Goal: Task Accomplishment & Management: Complete application form

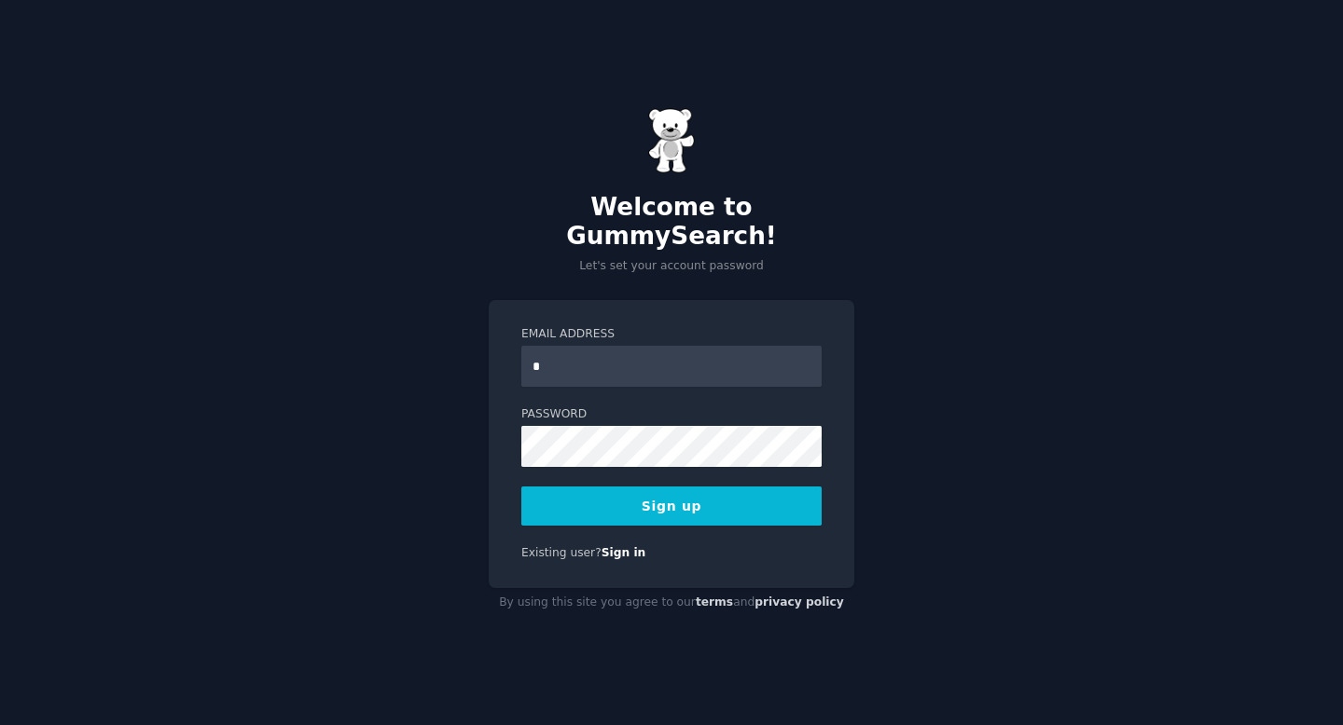
type input "**********"
click at [690, 493] on button "Sign up" at bounding box center [671, 506] width 300 height 39
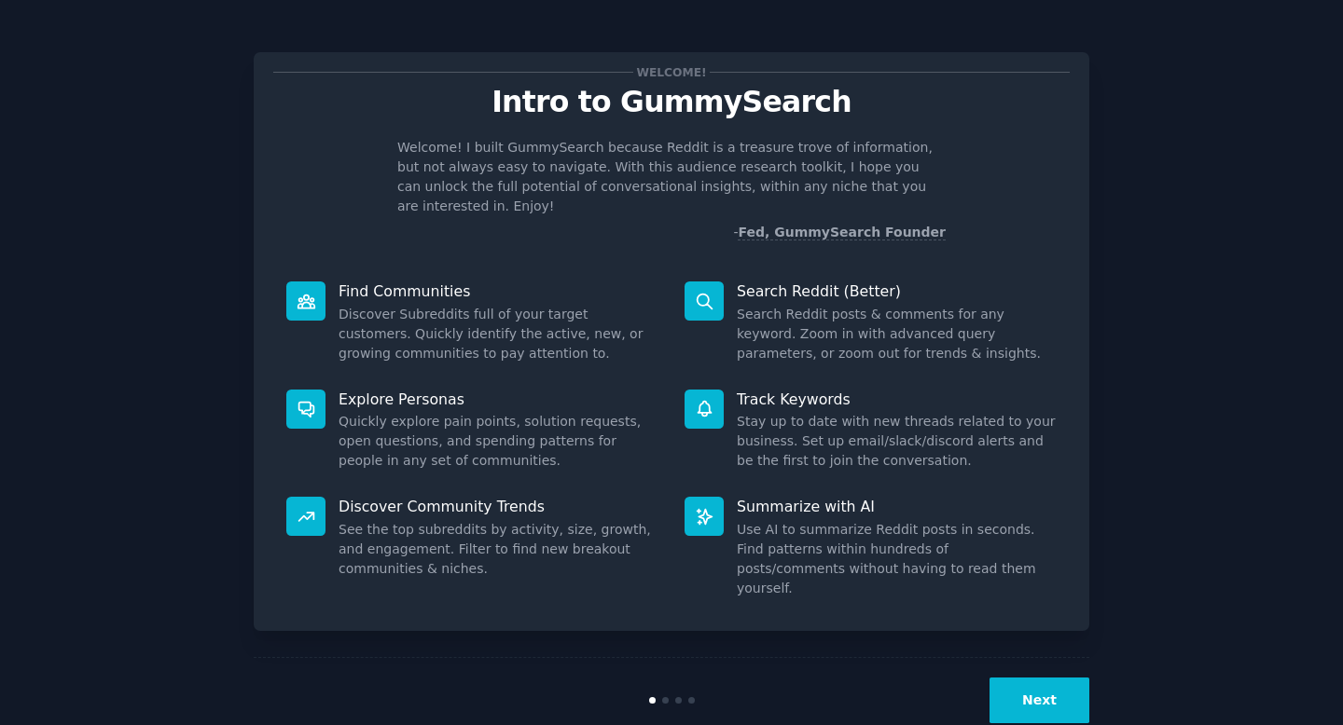
click at [397, 316] on dd "Discover Subreddits full of your target customers. Quickly identify the active,…" at bounding box center [498, 334] width 320 height 59
click at [463, 283] on div "Find Communities Discover Subreddits full of your target customers. Quickly ide…" at bounding box center [472, 323] width 398 height 108
click at [430, 282] on p "Find Communities" at bounding box center [498, 292] width 320 height 20
drag, startPoint x: 395, startPoint y: 289, endPoint x: 405, endPoint y: 278, distance: 14.6
click at [405, 278] on div "Find Communities Discover Subreddits full of your target customers. Quickly ide…" at bounding box center [472, 323] width 398 height 108
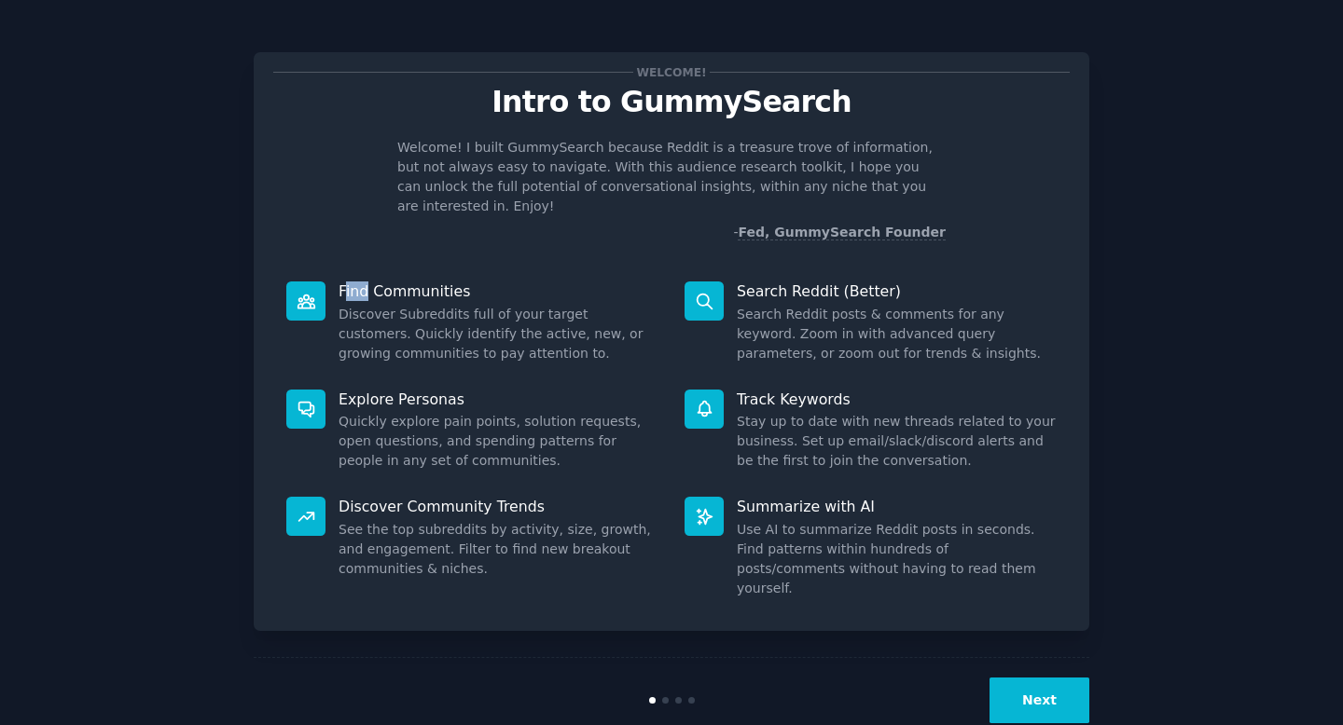
drag, startPoint x: 345, startPoint y: 263, endPoint x: 365, endPoint y: 278, distance: 24.6
click at [365, 282] on p "Find Communities" at bounding box center [498, 292] width 320 height 20
click at [361, 282] on p "Find Communities" at bounding box center [498, 292] width 320 height 20
drag, startPoint x: 322, startPoint y: 288, endPoint x: 305, endPoint y: 290, distance: 16.9
click at [305, 290] on div at bounding box center [305, 301] width 39 height 39
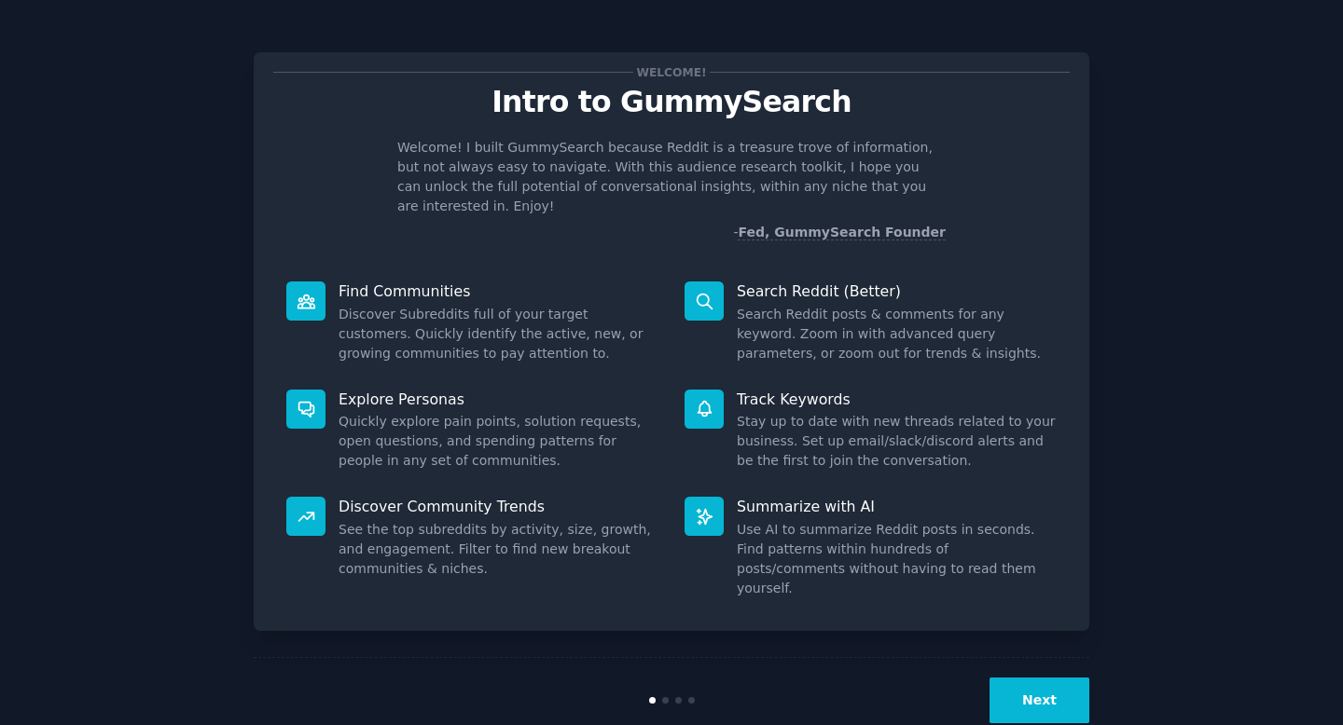
click at [1036, 678] on button "Next" at bounding box center [1039, 701] width 100 height 46
